Goal: Information Seeking & Learning: Learn about a topic

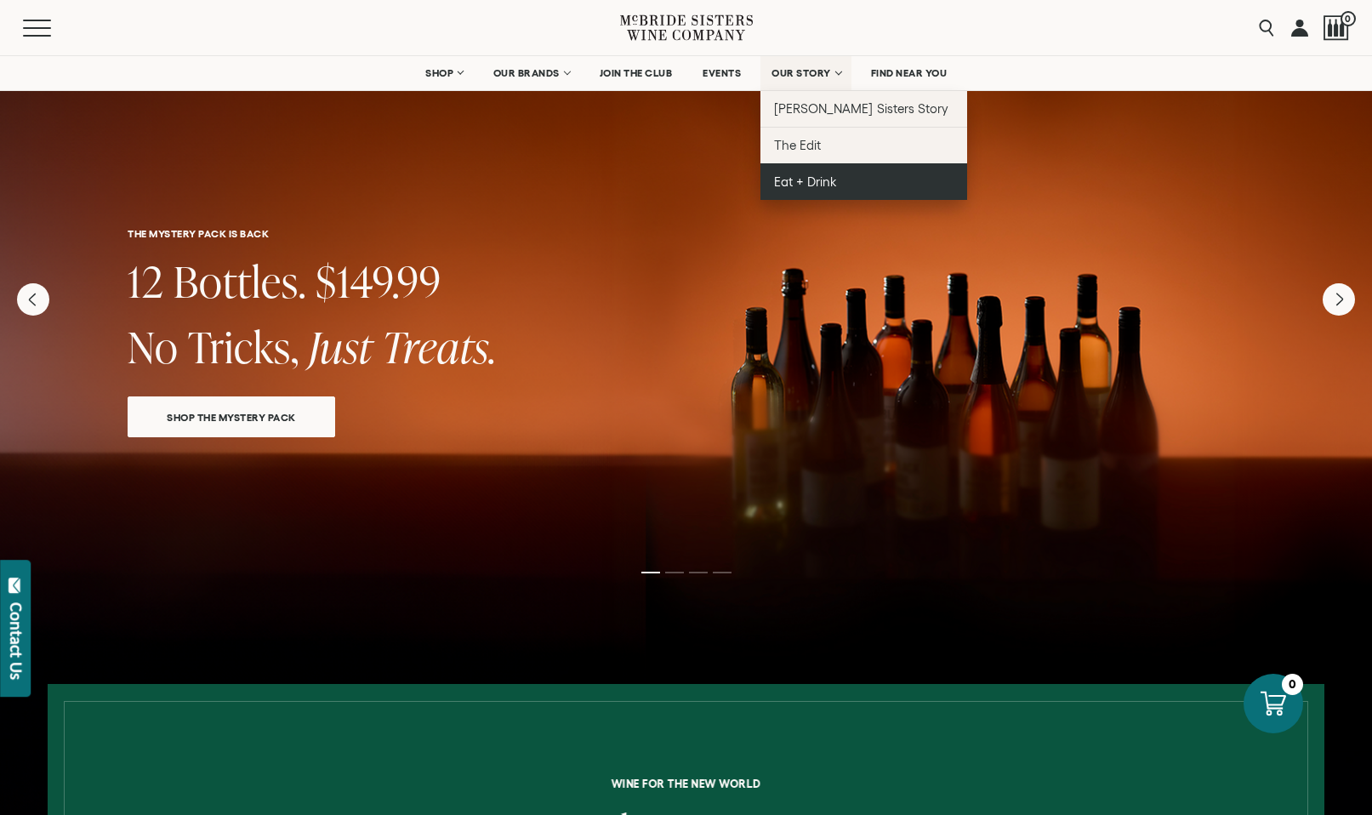
click at [799, 186] on span "Eat + Drink" at bounding box center [805, 181] width 63 height 14
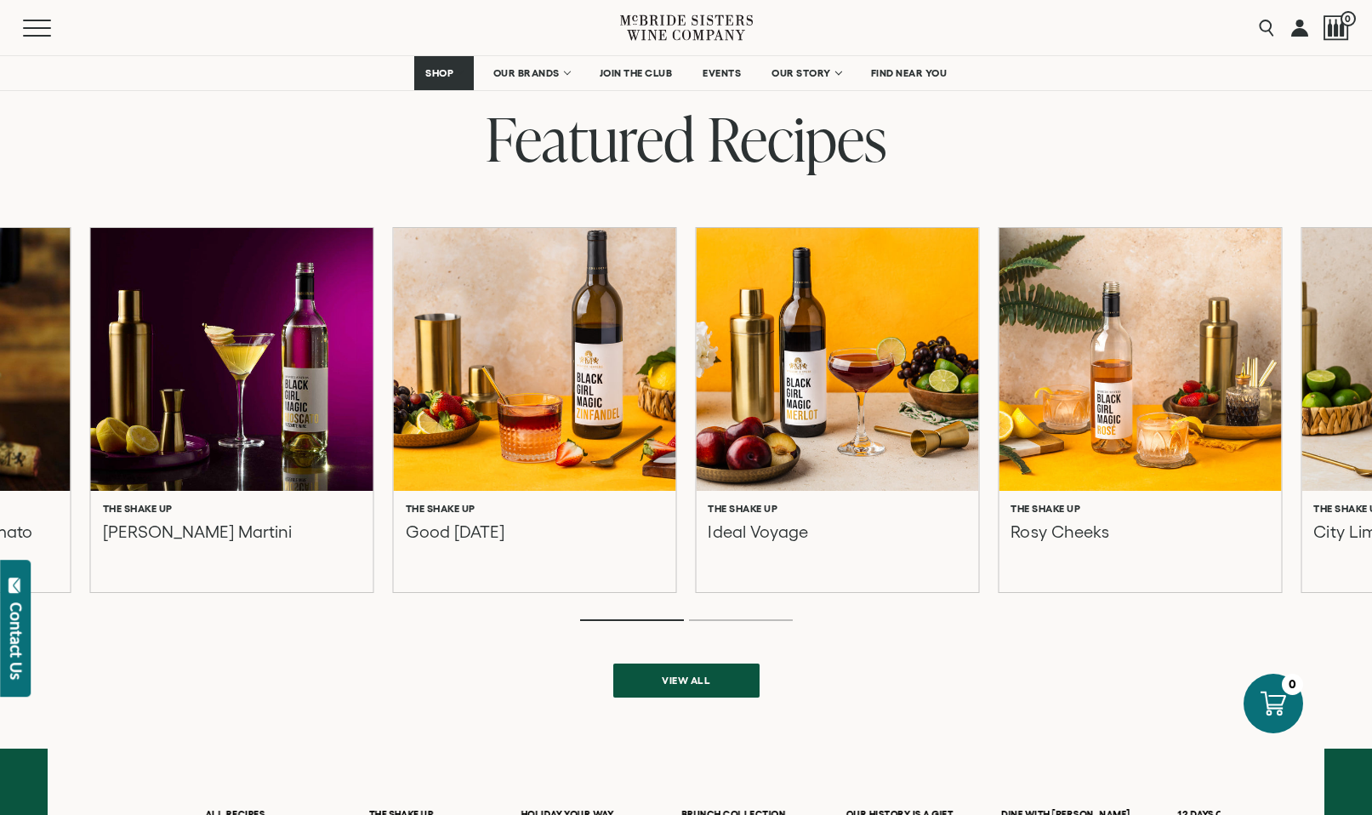
scroll to position [435, 0]
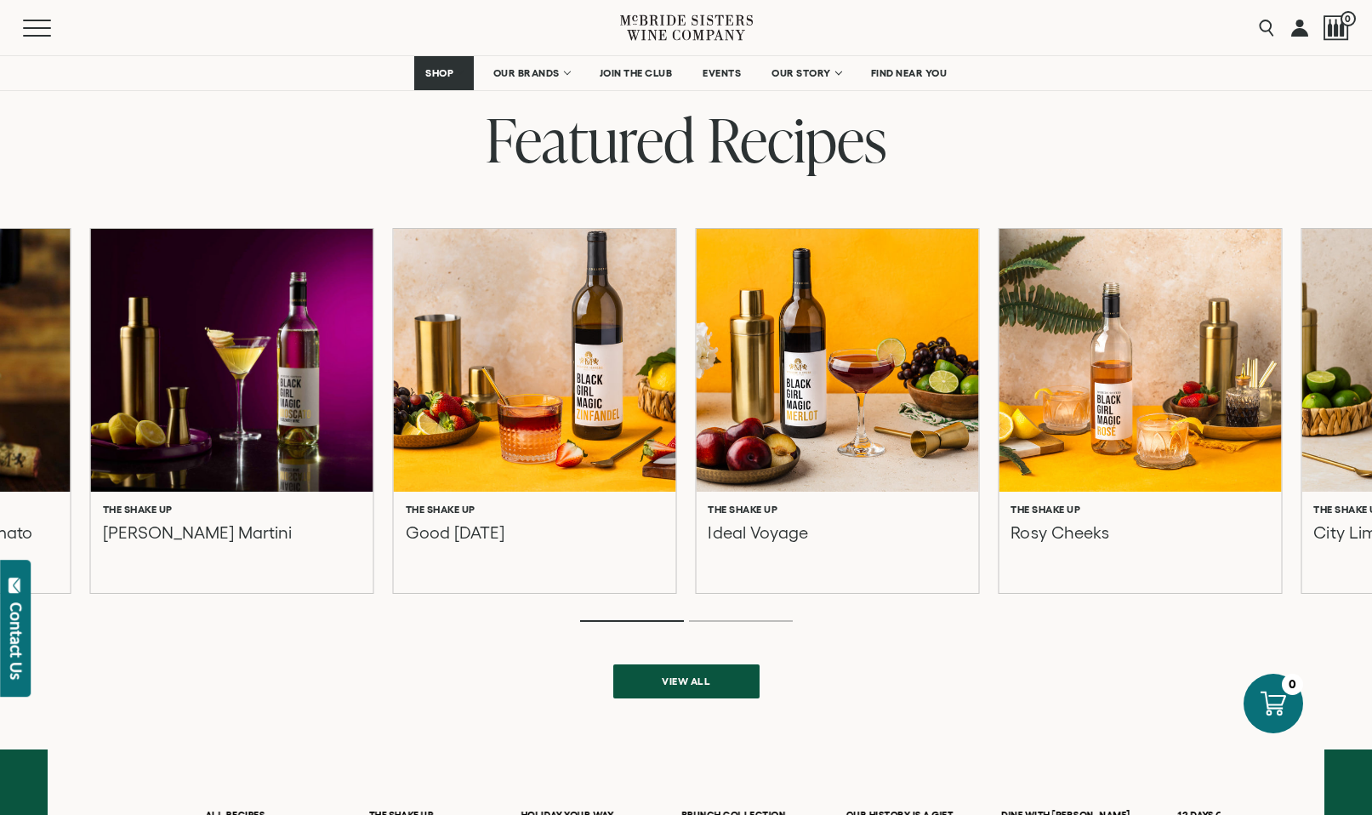
click at [742, 628] on div "View all" at bounding box center [685, 661] width 1143 height 74
click at [744, 618] on ol at bounding box center [686, 620] width 680 height 7
click at [744, 620] on li "Page dot 2" at bounding box center [741, 621] width 104 height 2
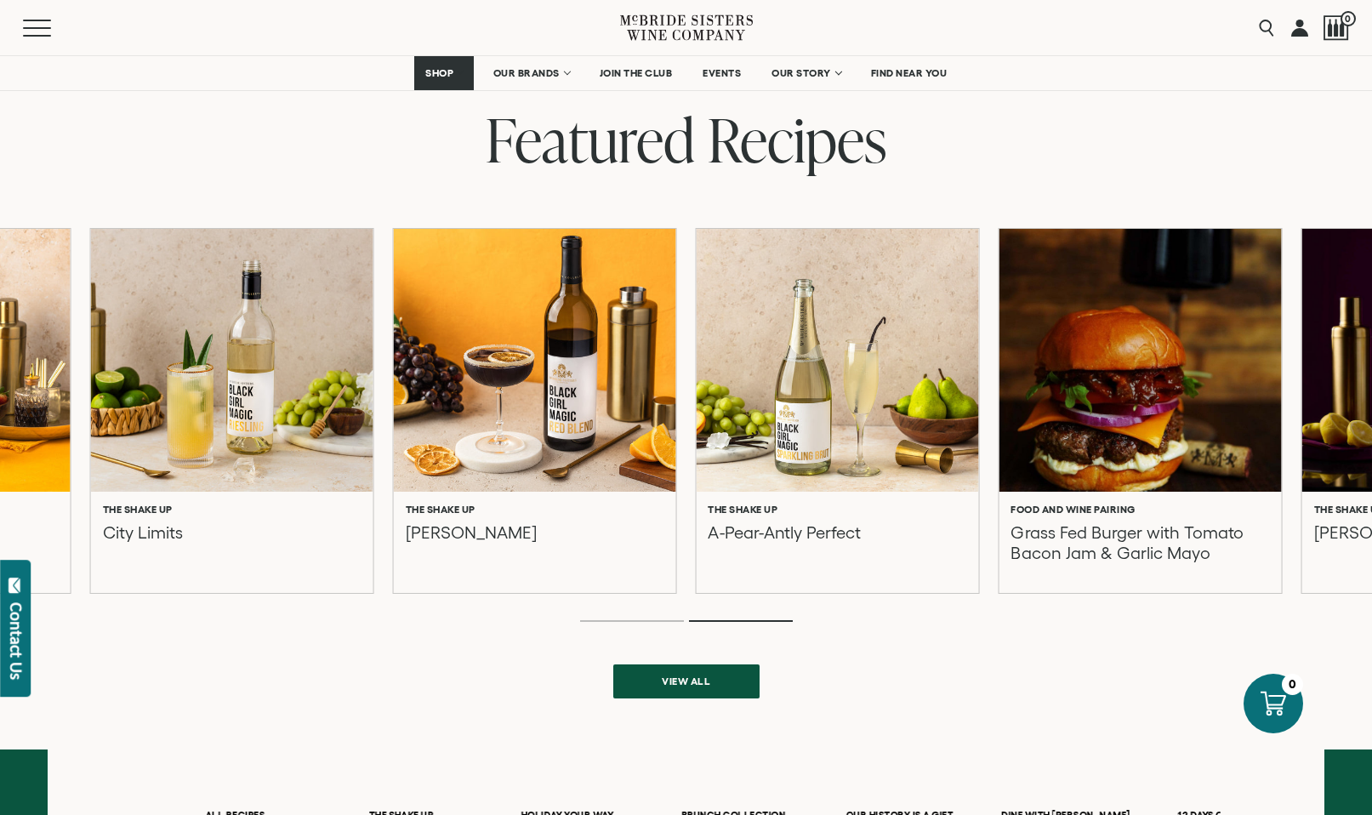
click at [700, 681] on span "View all" at bounding box center [686, 680] width 108 height 33
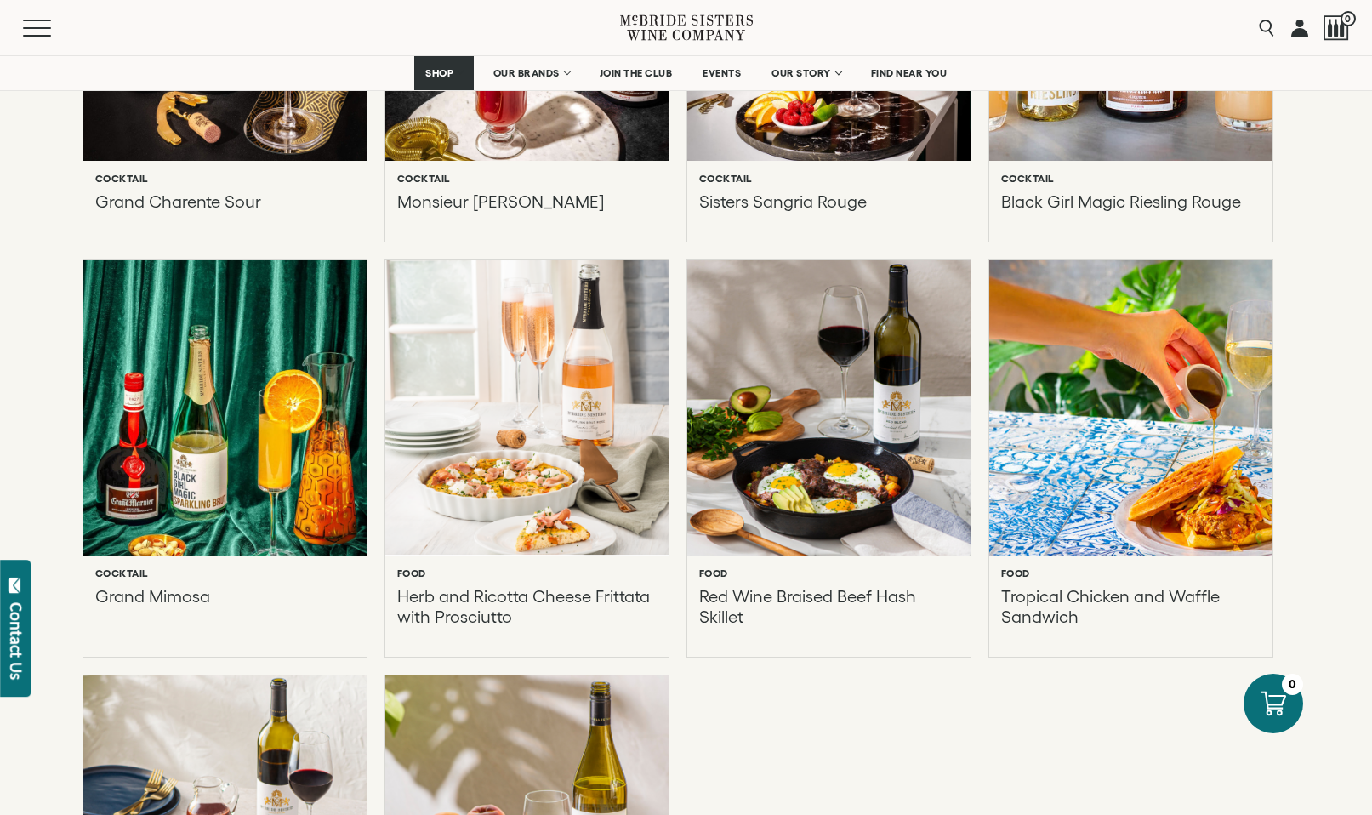
scroll to position [4497, 0]
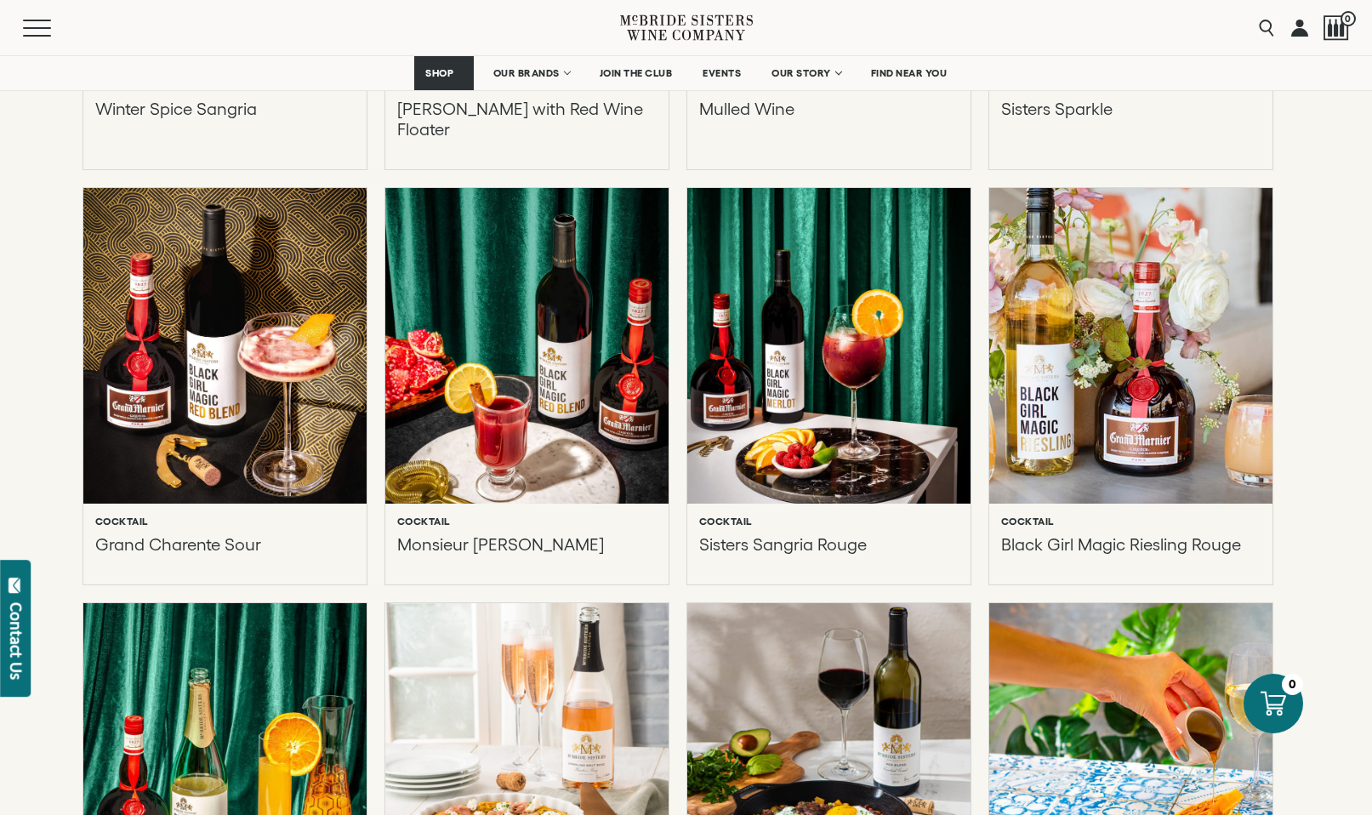
click at [1169, 475] on div at bounding box center [1130, 346] width 311 height 347
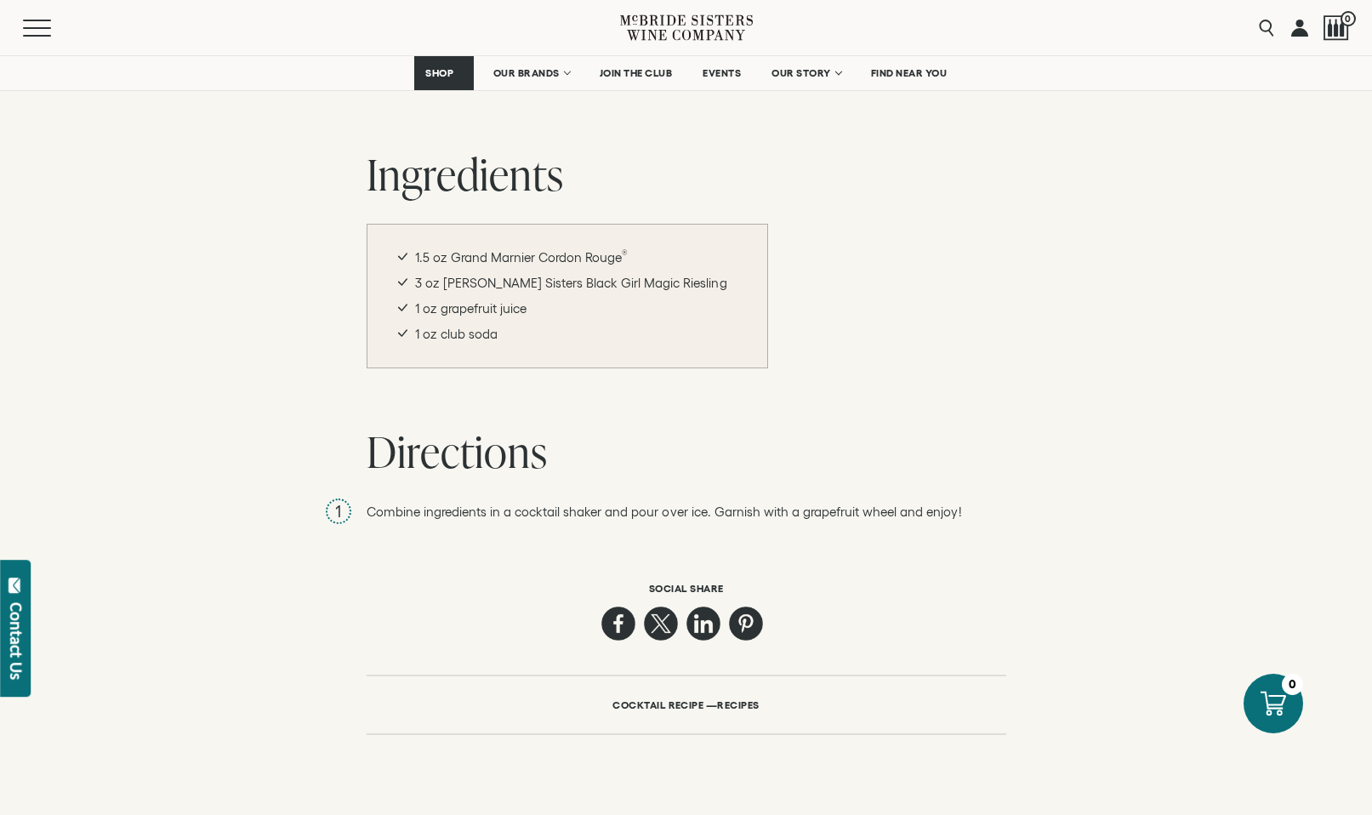
scroll to position [748, 0]
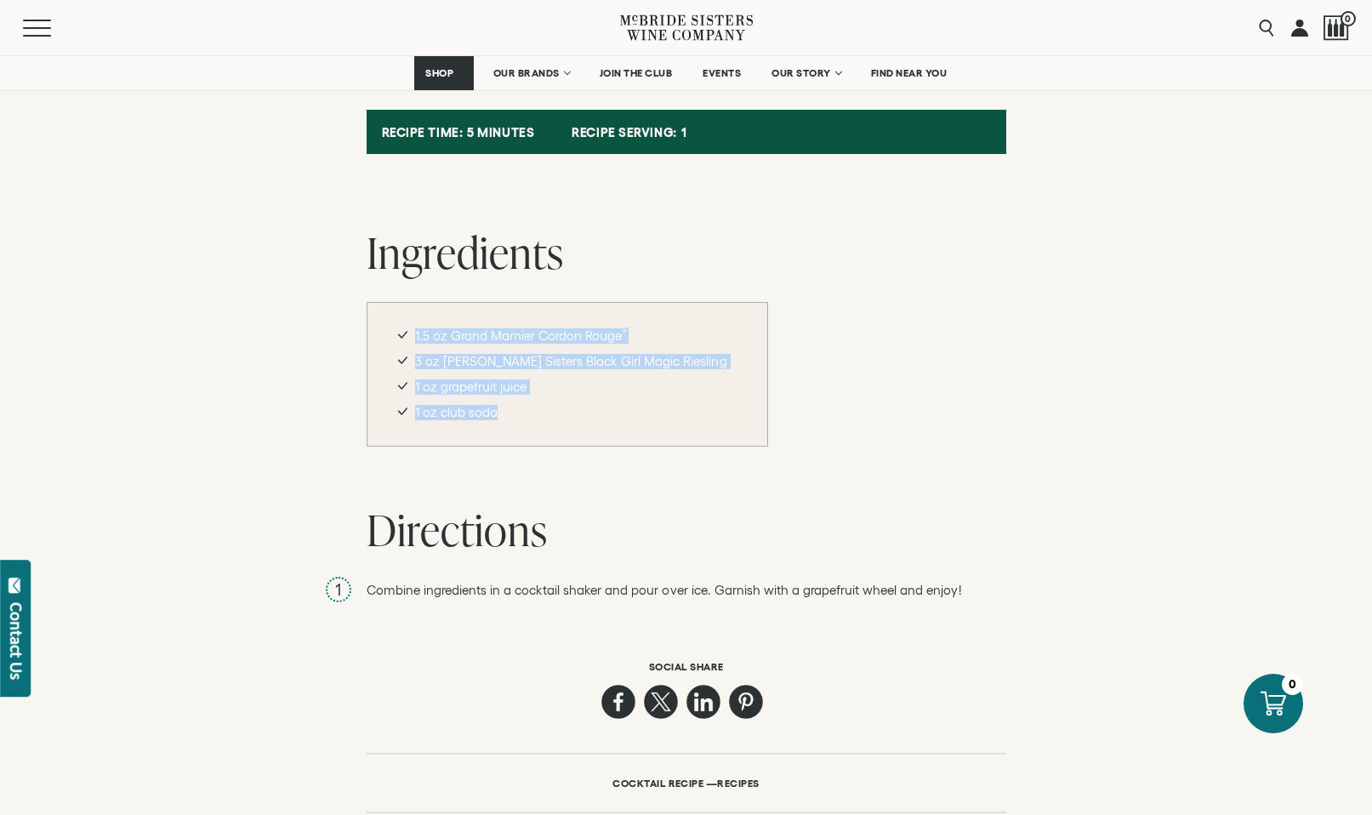
drag, startPoint x: 503, startPoint y: 413, endPoint x: 402, endPoint y: 324, distance: 135.0
click at [402, 324] on div "1.5 oz Grand Marnier Cordon Rouge ® 3 oz Mcbride Sisters Black Girl Magic Riesl…" at bounding box center [567, 374] width 401 height 145
copy ul "1.5 oz Grand Marnier Cordon Rouge ® 3 oz Mcbride Sisters Black Girl Magic Riesl…"
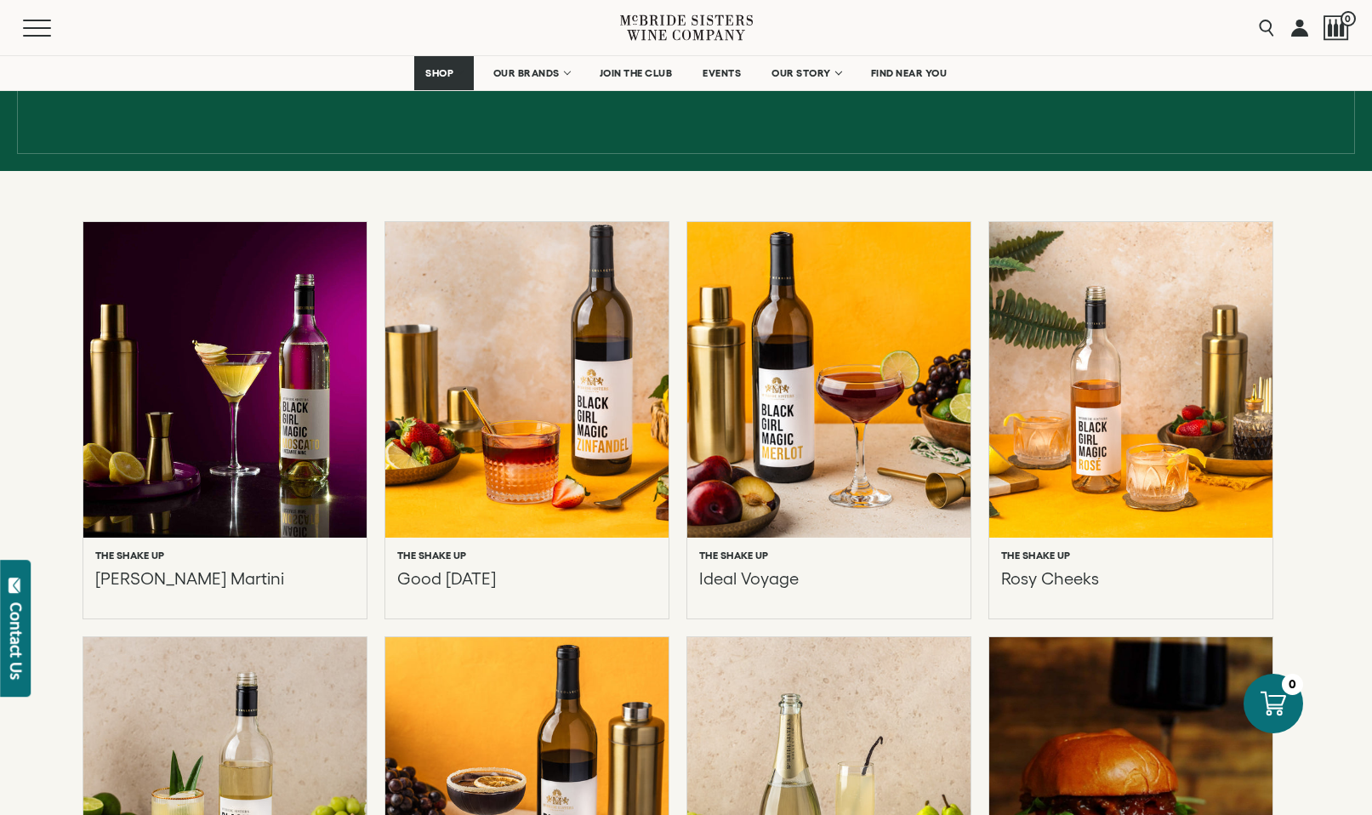
scroll to position [316, 0]
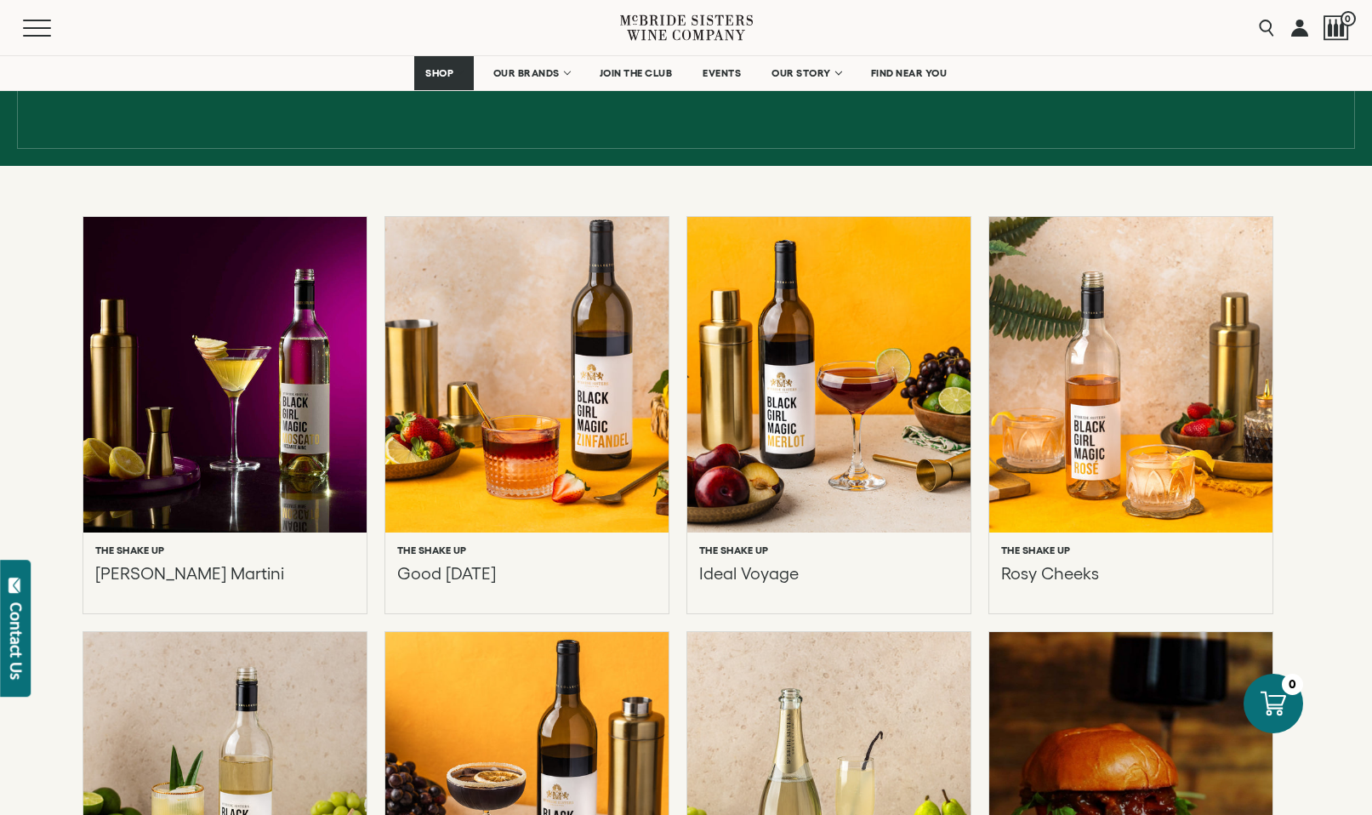
click at [1074, 430] on div at bounding box center [1130, 375] width 311 height 347
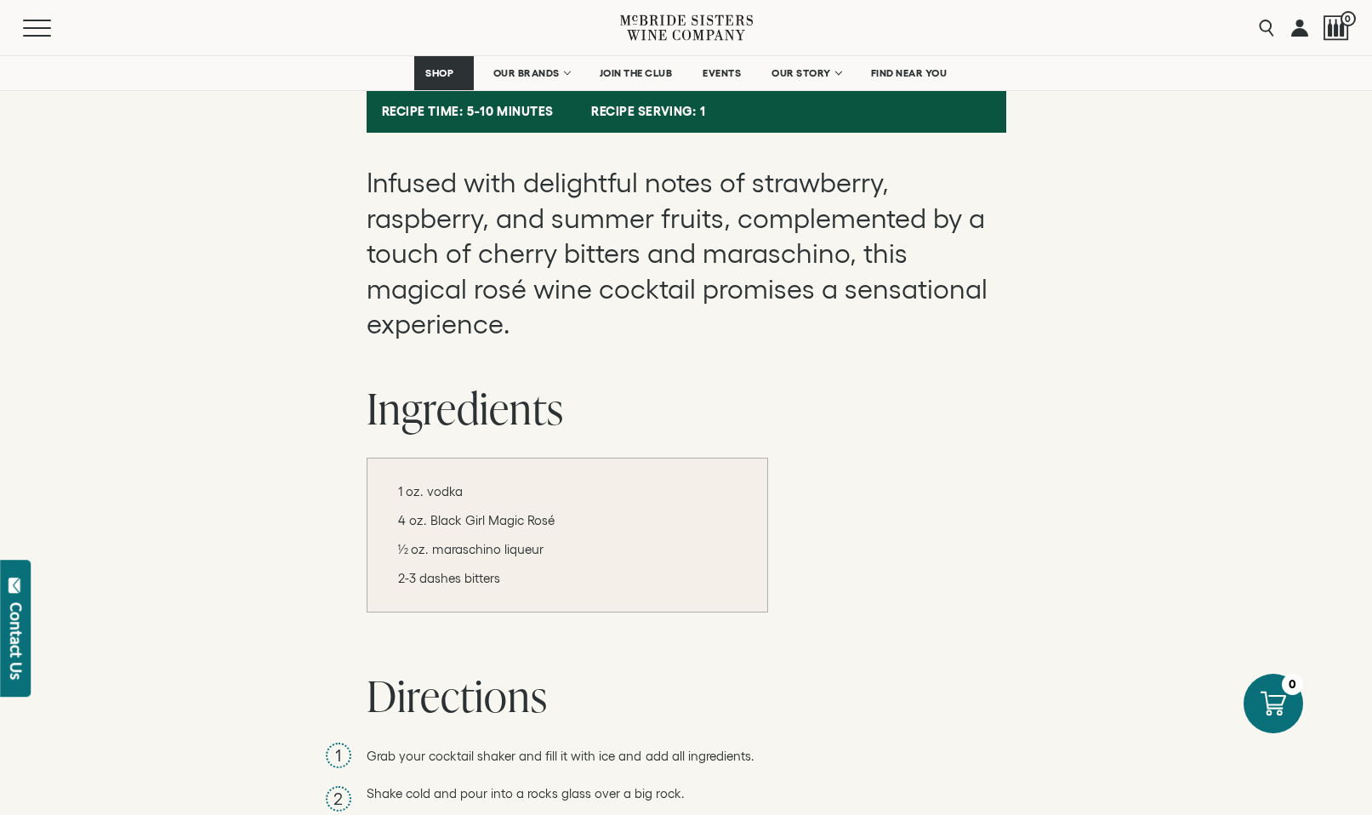
scroll to position [780, 0]
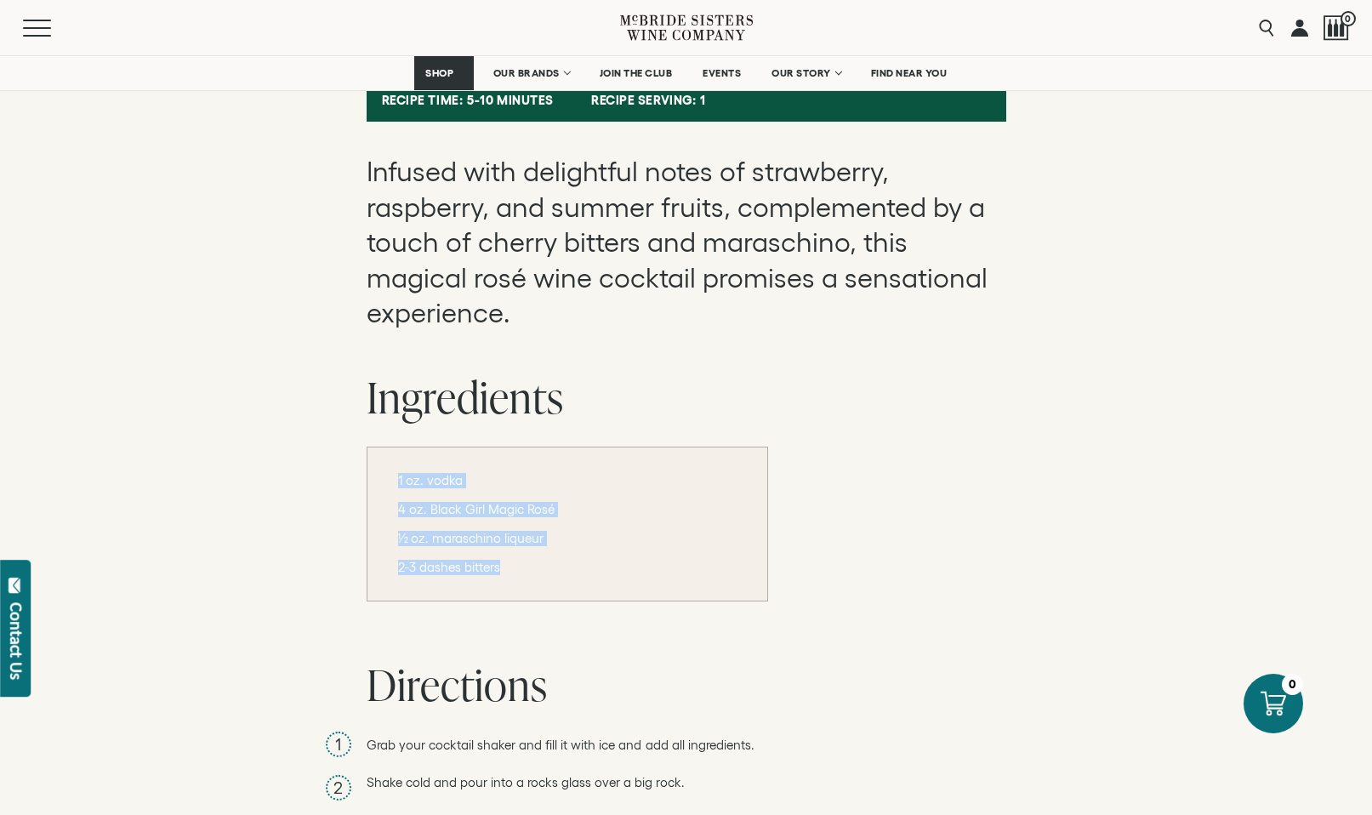
drag, startPoint x: 505, startPoint y: 572, endPoint x: 392, endPoint y: 469, distance: 153.5
click at [392, 469] on div "1 oz. vodka 4 oz. Black Girl Magic Rosé 1⁄2 oz. maraschino liqueur 2-3 dashes b…" at bounding box center [567, 524] width 401 height 155
copy div "1 oz. vodka 4 oz. Black Girl Magic Rosé 1⁄2 oz. maraschino liqueur 2-3 dashes b…"
click at [772, 513] on div "Ingredients 1 oz. vodka 4 oz. Black Girl Magic Rosé 1⁄2 oz. maraschino liqueur …" at bounding box center [687, 487] width 640 height 228
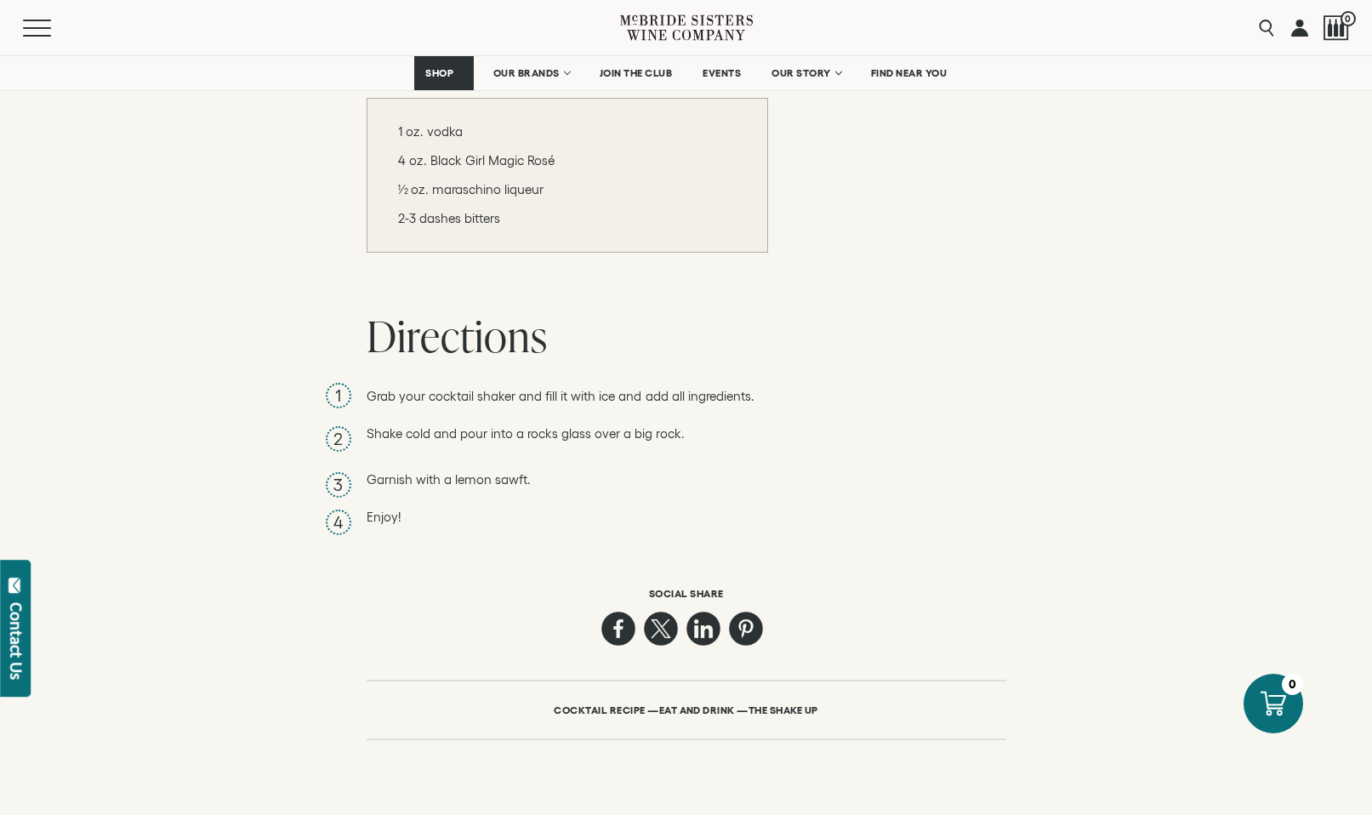
scroll to position [1084, 0]
